Goal: Task Accomplishment & Management: Use online tool/utility

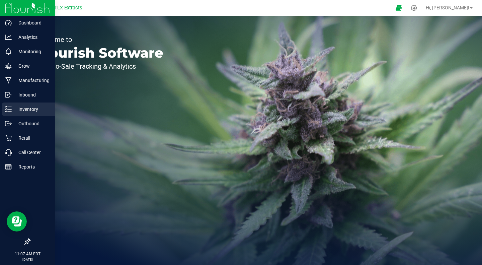
click at [22, 109] on p "Inventory" at bounding box center [32, 109] width 40 height 8
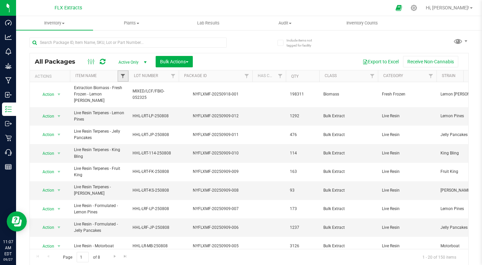
click at [125, 75] on span "Filter" at bounding box center [122, 75] width 5 height 5
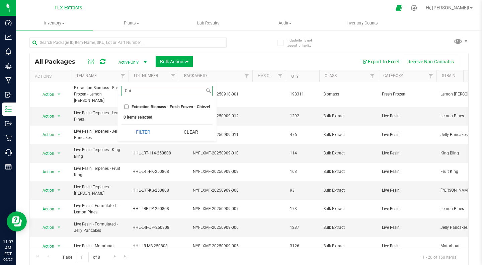
type input "Chi"
click at [126, 105] on input "Extraction Biomass - Fresh Frozen - Chiezel" at bounding box center [126, 106] width 4 height 4
checkbox input "true"
click at [137, 135] on button "Filter" at bounding box center [143, 132] width 43 height 15
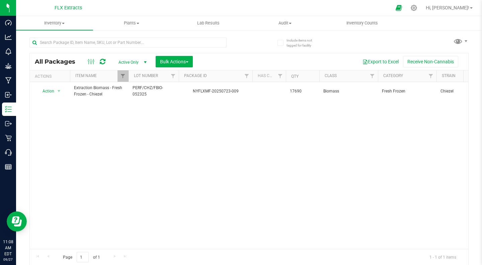
click at [304, 189] on div "Action Action Adjust qty Create package Edit attributes Global inventory Locate…" at bounding box center [249, 165] width 439 height 167
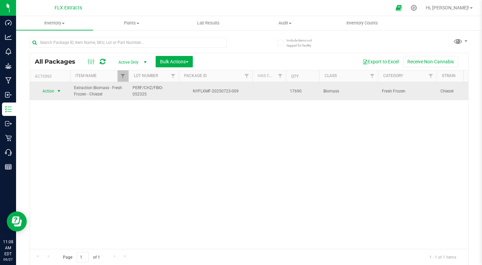
click at [60, 94] on span "select" at bounding box center [59, 90] width 8 height 9
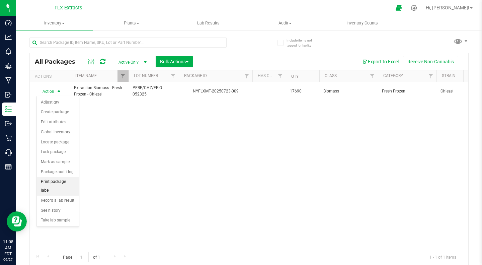
click at [68, 186] on li "Print package label" at bounding box center [58, 186] width 42 height 18
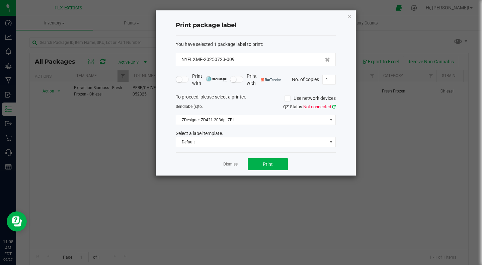
click at [333, 107] on icon at bounding box center [334, 106] width 4 height 4
click at [332, 79] on input "1" at bounding box center [329, 79] width 13 height 9
type input "5"
click at [268, 167] on button "Print" at bounding box center [268, 164] width 40 height 12
click at [230, 166] on link "Dismiss" at bounding box center [230, 164] width 14 height 6
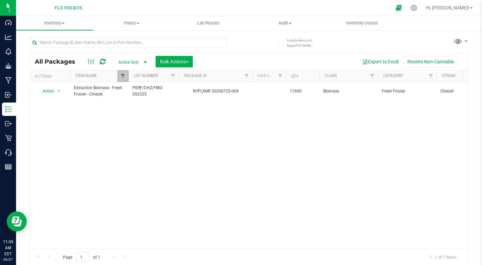
click at [122, 77] on span "Filter" at bounding box center [122, 75] width 5 height 5
click at [125, 105] on input "Extraction Biomass - Fresh Frozen - Chiezel" at bounding box center [126, 106] width 4 height 4
checkbox input "false"
click at [137, 92] on input "Chi" at bounding box center [163, 91] width 83 height 10
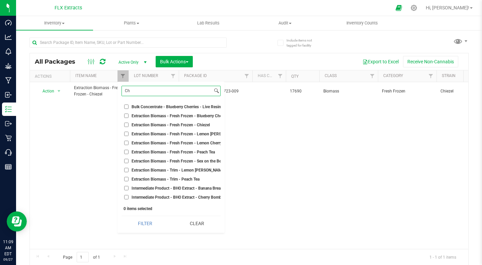
type input "C"
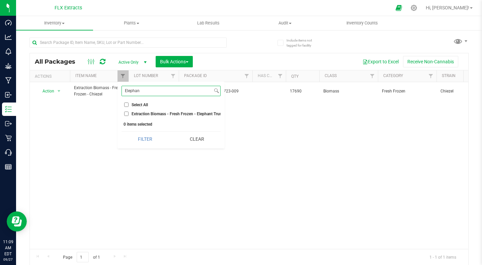
type input "Elephan"
click at [126, 113] on input "Extraction Biomass - Fresh Frozen - Elephant Trunk" at bounding box center [126, 114] width 4 height 4
checkbox input "true"
click at [142, 142] on button "Filter" at bounding box center [145, 139] width 47 height 15
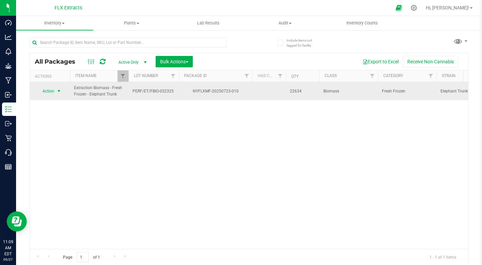
click at [56, 90] on span "select" at bounding box center [59, 90] width 8 height 9
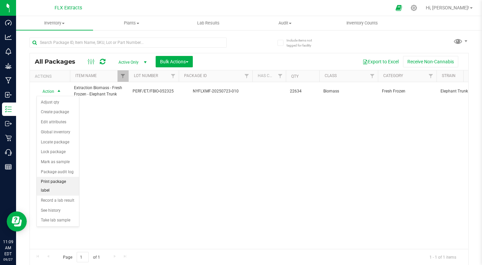
click at [58, 179] on li "Print package label" at bounding box center [58, 186] width 42 height 18
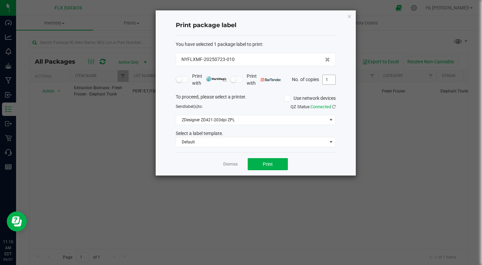
click at [331, 83] on input "1" at bounding box center [329, 79] width 13 height 9
type input "5"
click at [276, 162] on button "Print" at bounding box center [268, 164] width 40 height 12
click at [228, 164] on link "Dismiss" at bounding box center [230, 164] width 14 height 6
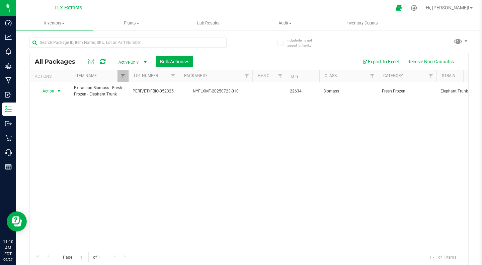
click at [94, 148] on div "Action Action Adjust qty Create package Edit attributes Global inventory Locate…" at bounding box center [249, 165] width 439 height 167
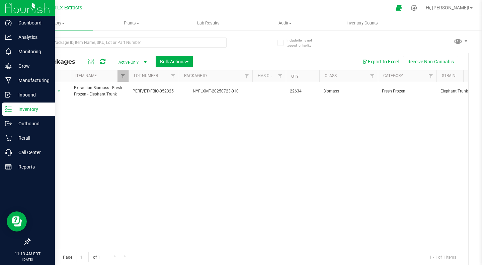
click at [20, 8] on img at bounding box center [27, 8] width 45 height 16
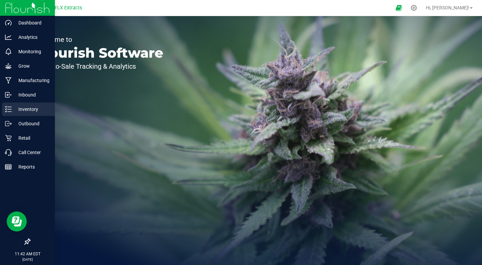
click at [14, 107] on p "Inventory" at bounding box center [32, 109] width 40 height 8
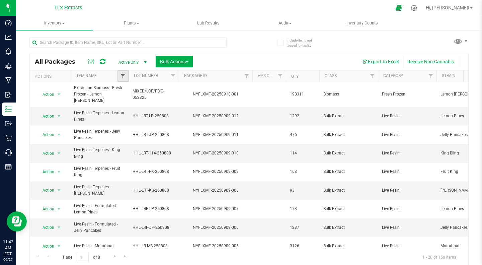
click at [122, 77] on span "Filter" at bounding box center [122, 75] width 5 height 5
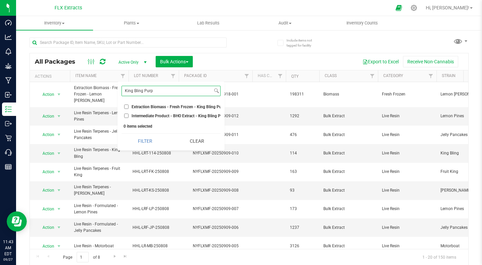
type input "King Bling Purp"
click at [124, 107] on input "Extraction Biomass - Fresh Frozen - King Bling Purp" at bounding box center [126, 106] width 4 height 4
click at [137, 141] on button "Filter" at bounding box center [145, 141] width 47 height 15
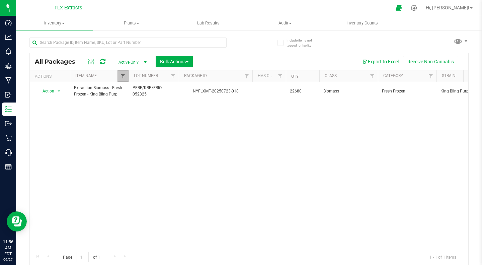
click at [123, 76] on span "Filter" at bounding box center [122, 75] width 5 height 5
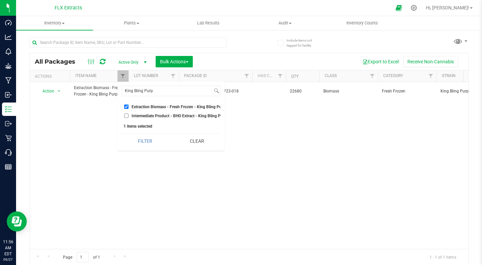
click at [126, 107] on input "Extraction Biomass - Fresh Frozen - King Bling Purp" at bounding box center [126, 106] width 4 height 4
checkbox input "false"
drag, startPoint x: 174, startPoint y: 91, endPoint x: 92, endPoint y: 75, distance: 83.5
click at [92, 75] on body "Dashboard Analytics Monitoring Grow Manufacturing Inbound Inventory Outbound Re…" at bounding box center [241, 132] width 482 height 265
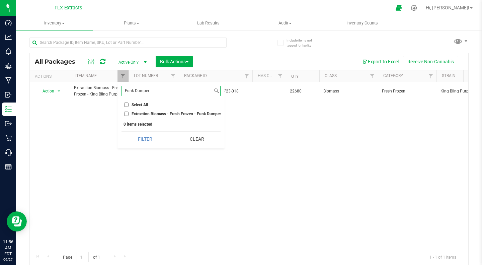
type input "Funk Dumper"
click at [126, 116] on input "Extraction Biomass - Fresh Frozen - Funk Dumper" at bounding box center [126, 114] width 4 height 4
checkbox input "true"
click at [140, 142] on button "Filter" at bounding box center [145, 139] width 47 height 15
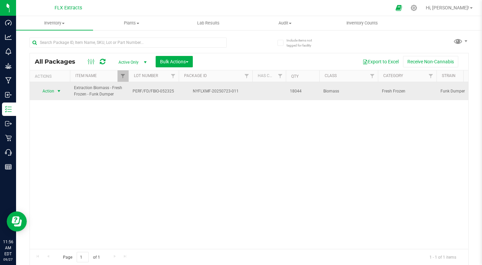
click at [53, 92] on span "Action" at bounding box center [46, 90] width 18 height 9
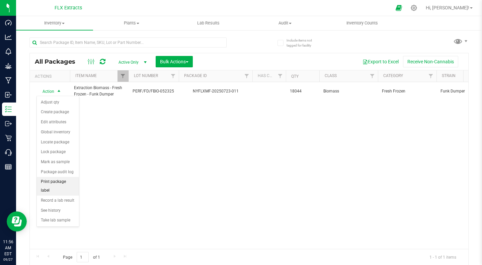
click at [62, 184] on li "Print package label" at bounding box center [58, 186] width 42 height 18
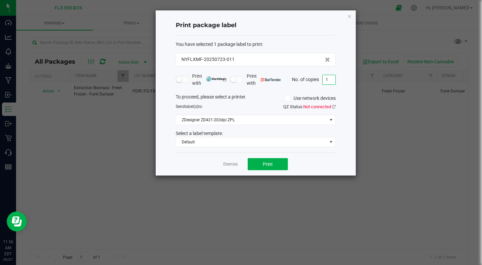
click at [330, 81] on input "1" at bounding box center [329, 79] width 13 height 9
type input "5"
click at [335, 106] on icon at bounding box center [334, 106] width 4 height 4
click at [267, 164] on span "Print" at bounding box center [268, 163] width 10 height 5
click at [228, 163] on link "Dismiss" at bounding box center [230, 164] width 14 height 6
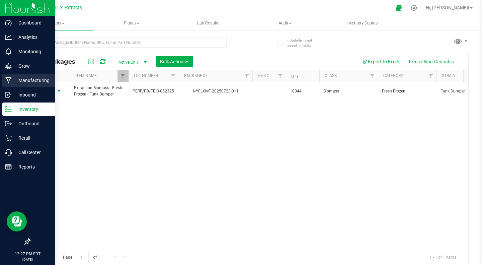
click at [15, 78] on p "Manufacturing" at bounding box center [32, 80] width 40 height 8
